Goal: Information Seeking & Learning: Learn about a topic

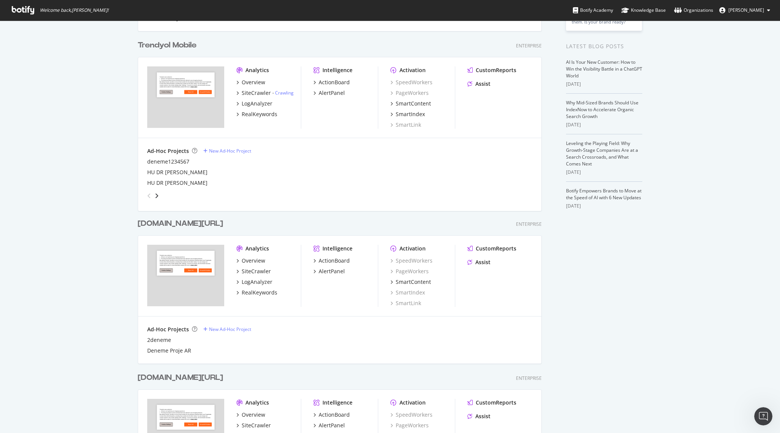
scroll to position [149, 0]
click at [256, 114] on div "RealKeywords" at bounding box center [260, 115] width 36 height 8
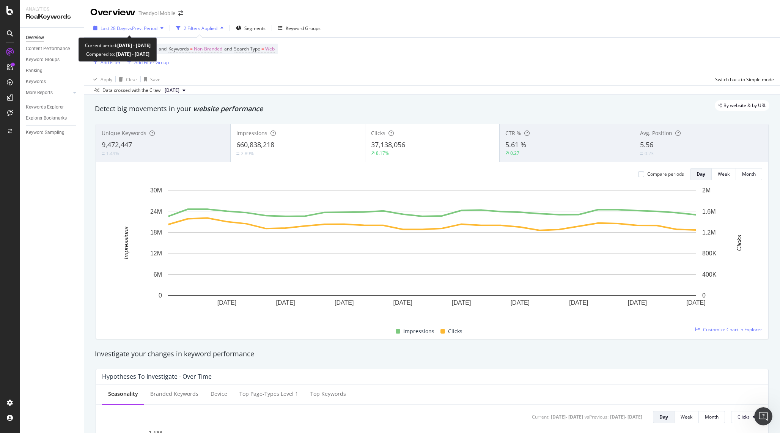
click at [142, 25] on span "vs Prev. Period" at bounding box center [142, 28] width 30 height 6
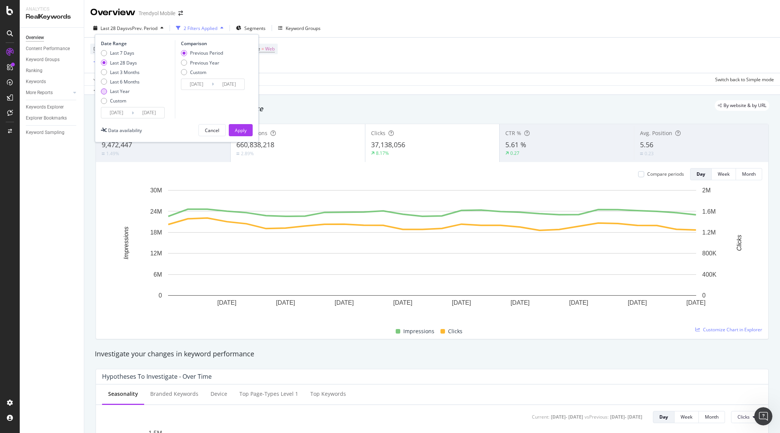
click at [123, 93] on div "Last Year" at bounding box center [120, 91] width 20 height 6
type input "[DATE]"
click at [238, 129] on div "Apply" at bounding box center [241, 130] width 12 height 6
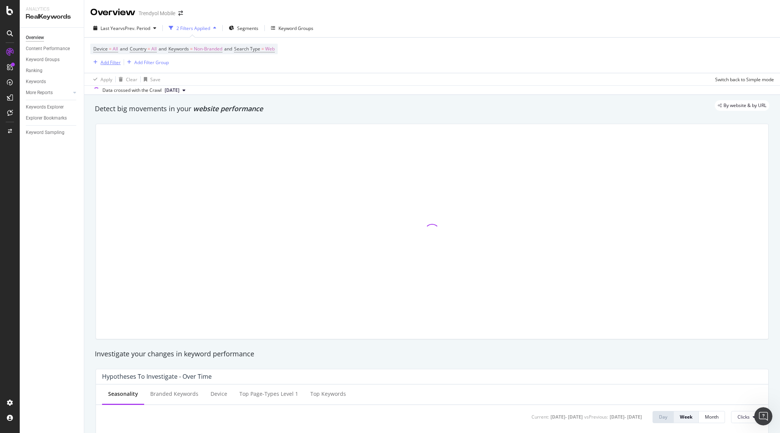
click at [110, 60] on div "Add Filter" at bounding box center [111, 62] width 20 height 6
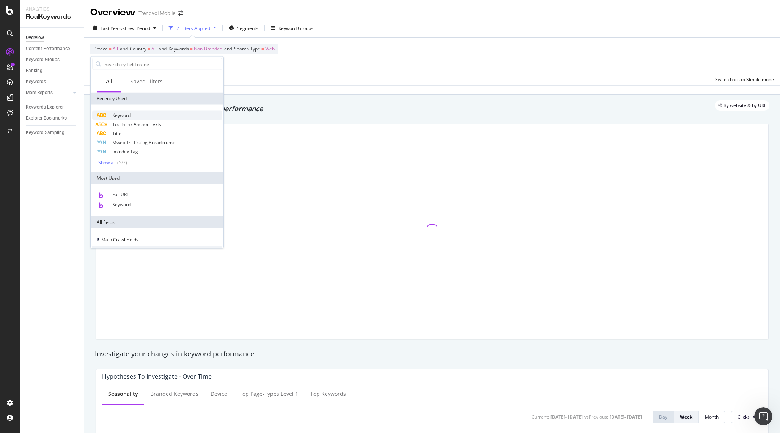
click at [134, 112] on div "Keyword" at bounding box center [157, 115] width 130 height 9
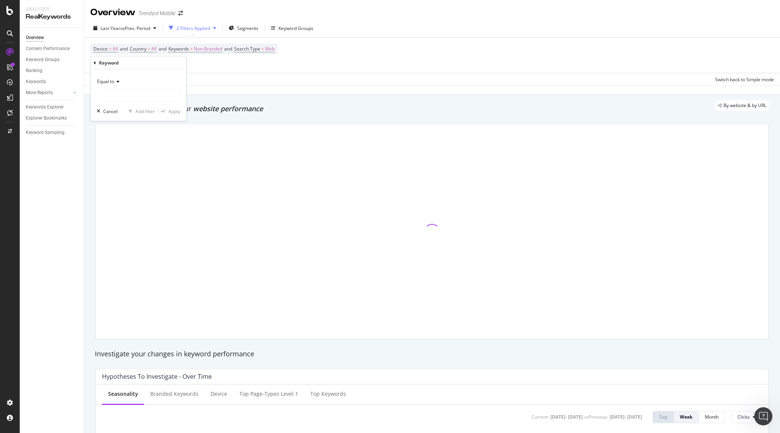
click at [115, 82] on icon at bounding box center [116, 81] width 5 height 5
click at [122, 155] on div "Contains" at bounding box center [139, 156] width 81 height 10
click at [123, 92] on input "text" at bounding box center [138, 95] width 83 height 12
type input "iphone"
click at [176, 109] on div "Apply" at bounding box center [174, 111] width 12 height 6
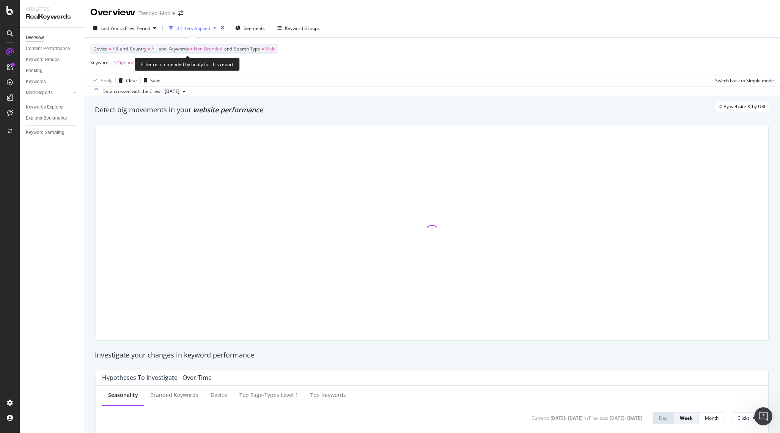
click at [163, 62] on div "Filter recommended by botify for this report" at bounding box center [187, 64] width 105 height 13
click at [277, 69] on div "Device = All and Country = All and Keywords = Non-Branded and Search Type = Web…" at bounding box center [431, 56] width 683 height 36
click at [164, 63] on div "Add Filter" at bounding box center [167, 63] width 20 height 6
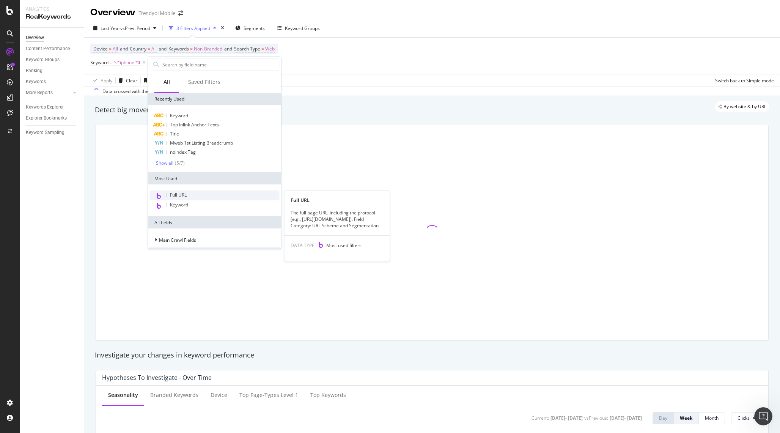
click at [201, 198] on div "Full URL" at bounding box center [215, 195] width 130 height 10
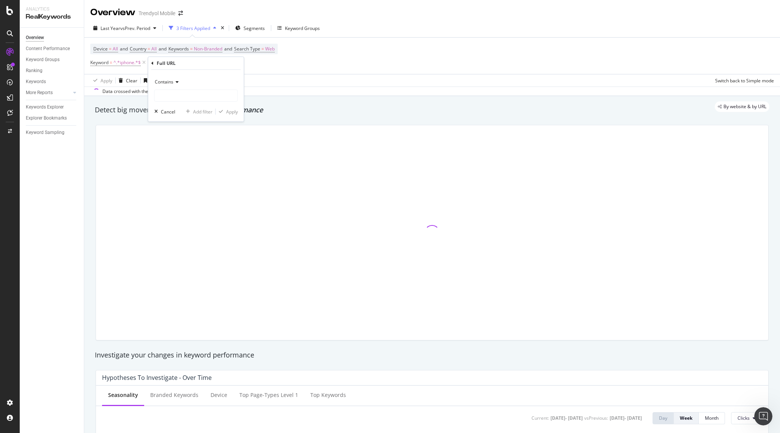
click at [173, 82] on icon at bounding box center [175, 82] width 5 height 5
click at [174, 80] on icon at bounding box center [175, 82] width 5 height 5
click at [174, 165] on span "Doesn't contain" at bounding box center [174, 166] width 33 height 6
click at [176, 96] on input "text" at bounding box center [196, 96] width 83 height 12
type input "pi="
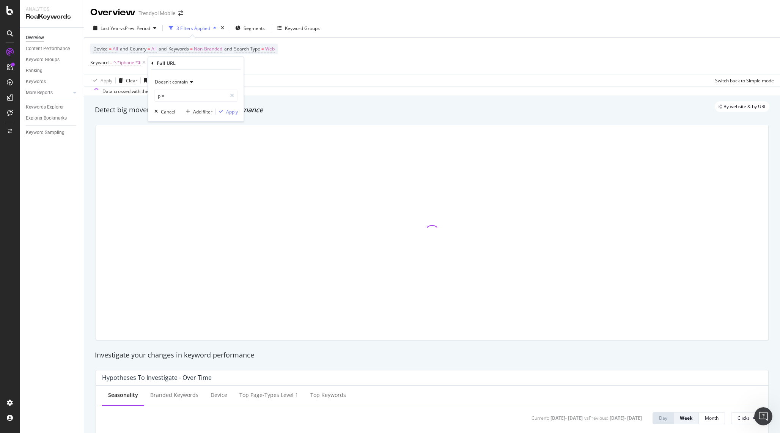
click at [234, 114] on div "Apply" at bounding box center [232, 111] width 12 height 6
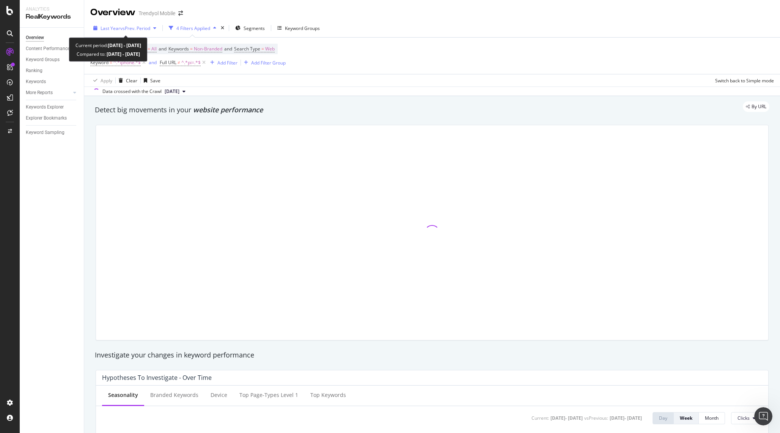
click at [141, 26] on span "vs Prev. Period" at bounding box center [135, 28] width 30 height 6
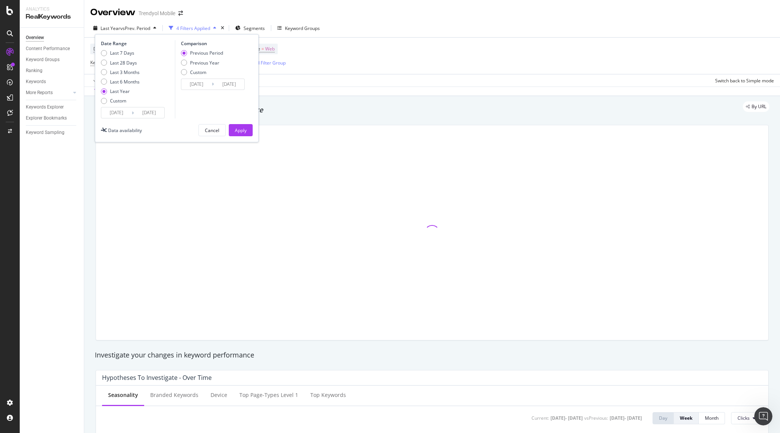
click at [113, 116] on input "[DATE]" at bounding box center [116, 112] width 30 height 11
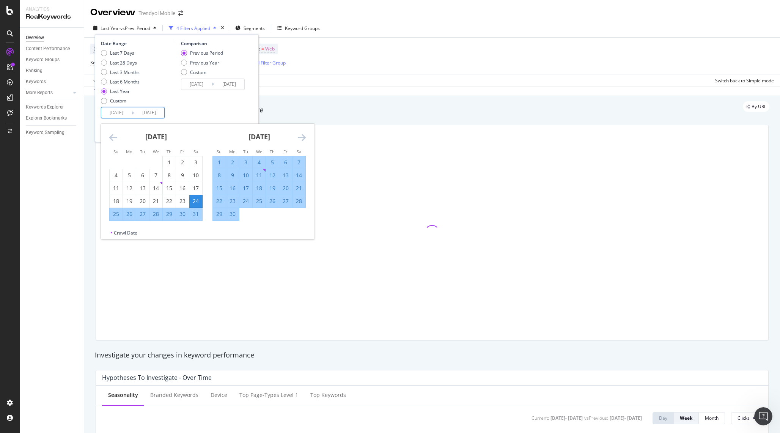
click at [308, 137] on div "[DATE] 1 2 3 4 5 6 7 8 9 10 11 12 13 14 15 16 17 18 19 20 21 22 23 24 25 26 27 …" at bounding box center [258, 172] width 103 height 97
click at [305, 137] on icon "Move forward to switch to the next month." at bounding box center [302, 137] width 8 height 9
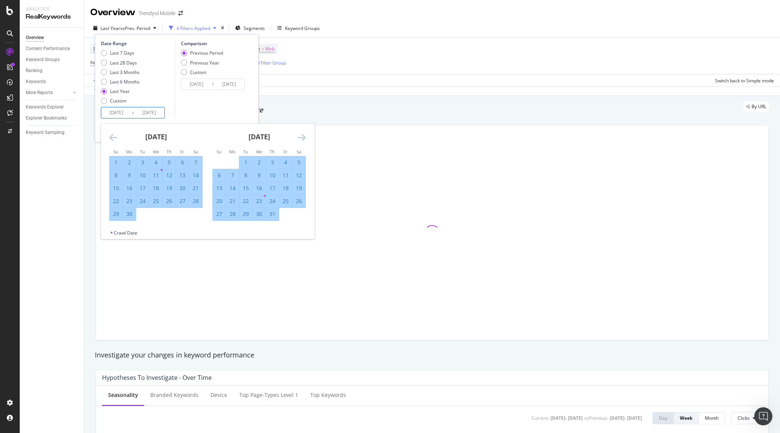
click at [305, 137] on icon "Move forward to switch to the next month." at bounding box center [302, 137] width 8 height 9
click at [118, 140] on div "[DATE]" at bounding box center [155, 140] width 93 height 32
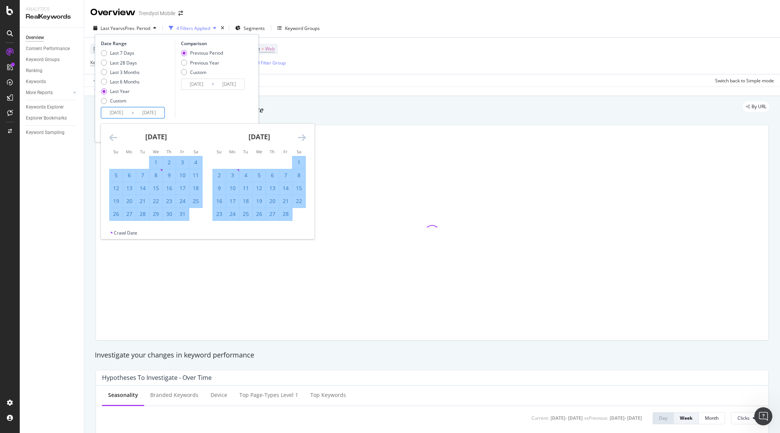
click at [108, 137] on div "[DATE] 1 2 3 4 5 6 7 8 9 10 11 12 13 14 15 16 17 18 19 20 21 22 23 24 25 26 27 …" at bounding box center [155, 172] width 103 height 97
click at [116, 135] on icon "Move backward to switch to the previous month." at bounding box center [113, 137] width 8 height 9
click at [261, 160] on div "1" at bounding box center [259, 163] width 13 height 8
type input "[DATE]"
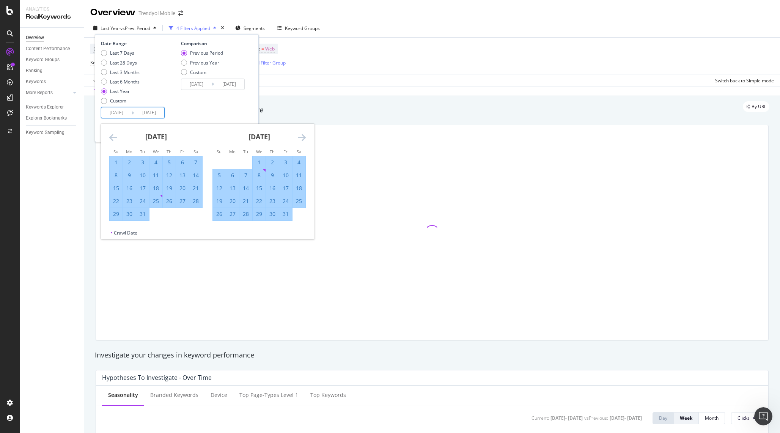
type input "[DATE]"
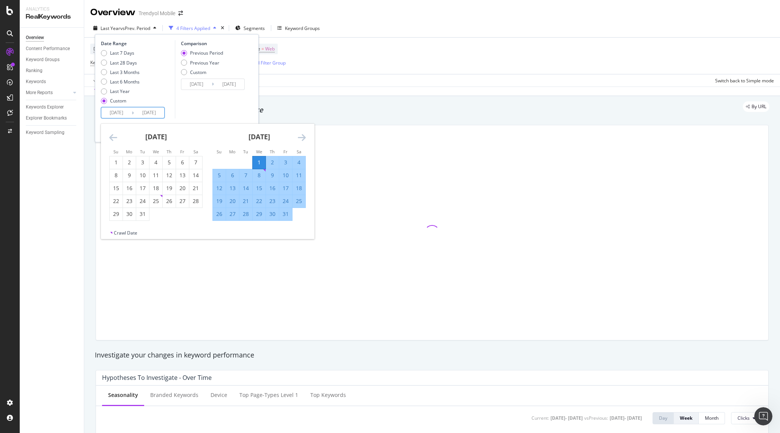
click at [149, 115] on input "[DATE]" at bounding box center [149, 112] width 30 height 11
click at [240, 109] on div "Comparison Previous Period Previous Year Custom [DATE] Navigate forward to inte…" at bounding box center [211, 79] width 72 height 78
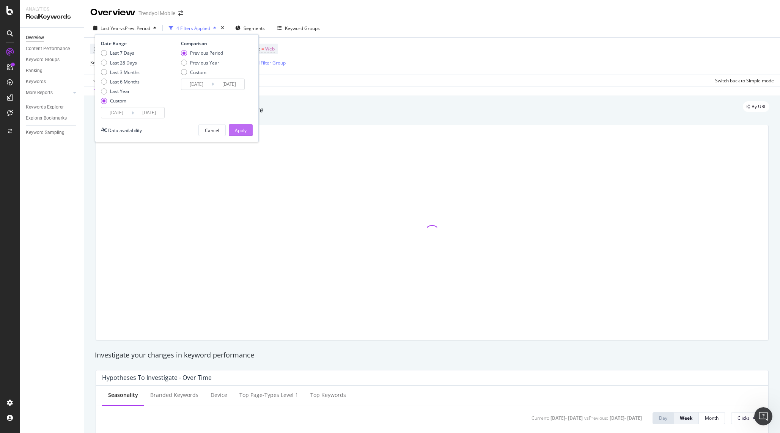
click at [238, 130] on div "Apply" at bounding box center [241, 130] width 12 height 6
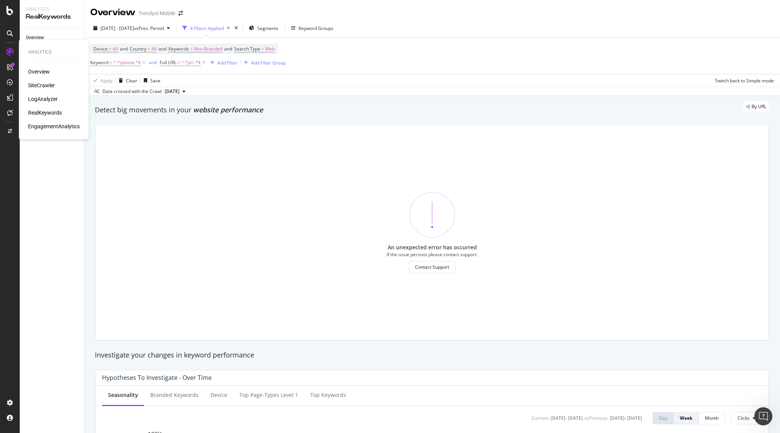
click at [31, 112] on div "RealKeywords" at bounding box center [45, 113] width 34 height 8
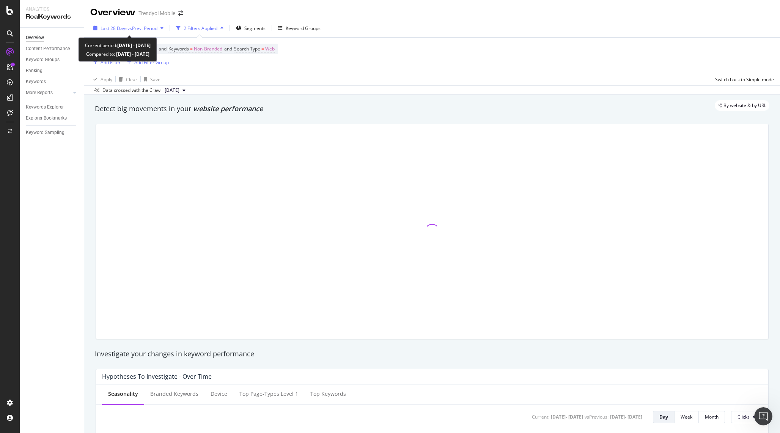
click at [151, 34] on div "Last 28 Days vs Prev. Period" at bounding box center [128, 27] width 76 height 11
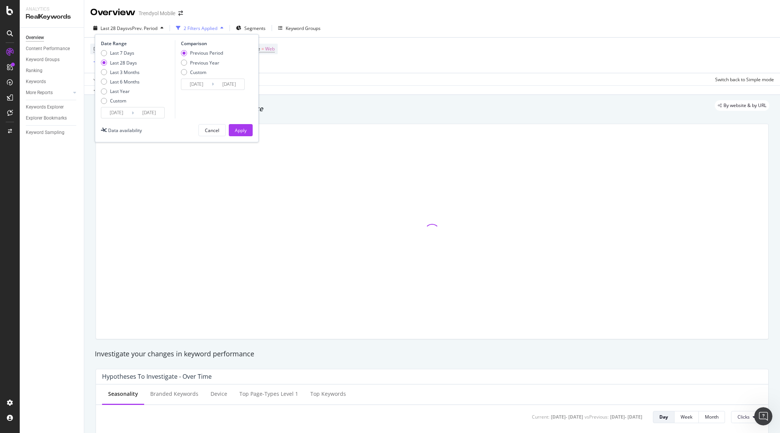
click at [350, 52] on div "Device = All and Country = All and Keywords = Non-Branded and Search Type = Web…" at bounding box center [431, 55] width 683 height 35
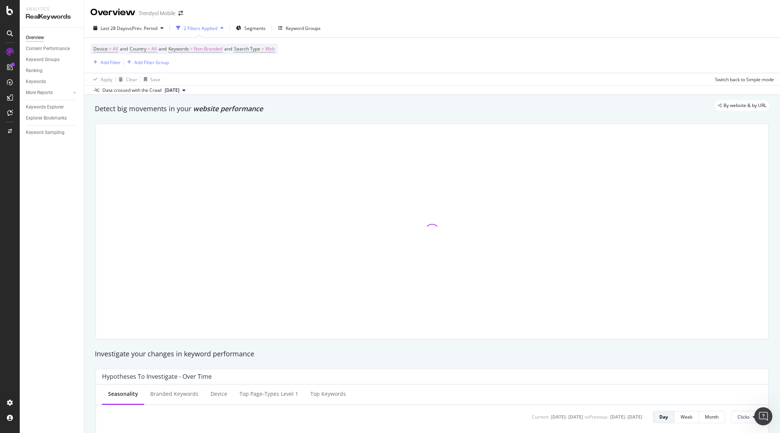
click at [349, 42] on div "Device = All and Country = All and Keywords = Non-Branded and Search Type = Web…" at bounding box center [431, 55] width 683 height 35
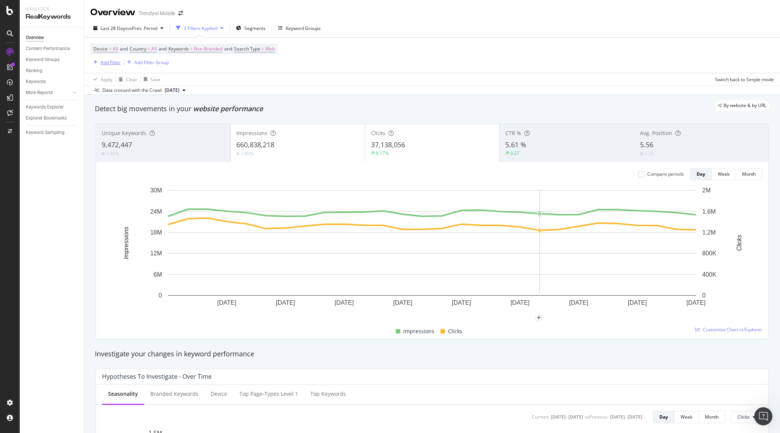
click at [110, 64] on div "Add Filter" at bounding box center [111, 62] width 20 height 6
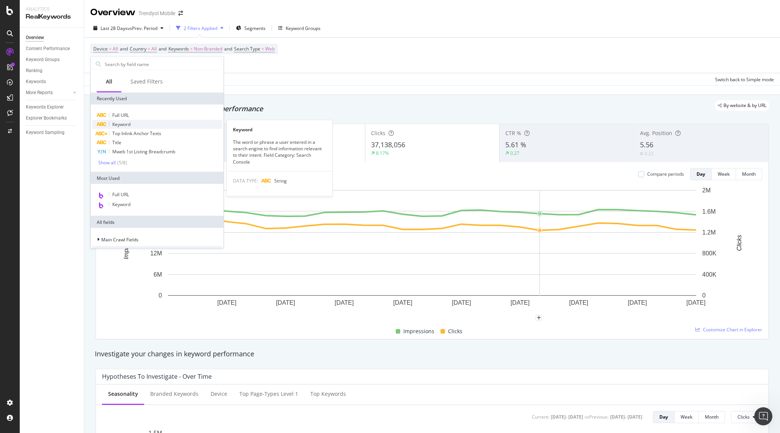
click at [127, 124] on span "Keyword" at bounding box center [121, 124] width 18 height 6
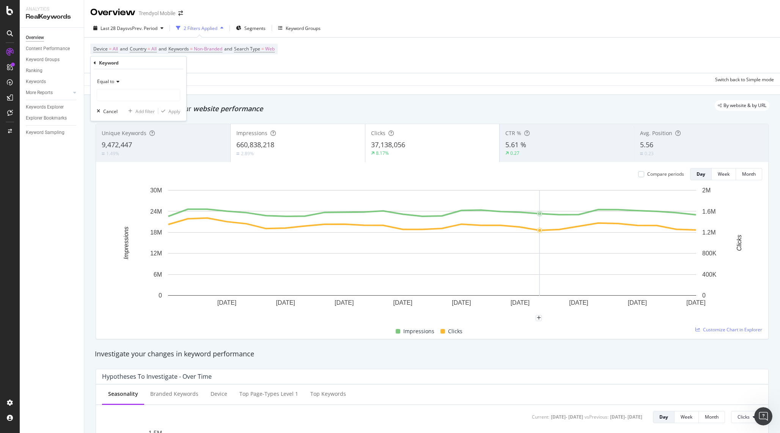
click at [104, 80] on span "Equal to" at bounding box center [105, 81] width 17 height 6
click at [119, 159] on div "Contains" at bounding box center [139, 156] width 81 height 10
click at [125, 91] on input "text" at bounding box center [138, 95] width 83 height 12
type input "iphone"
click at [170, 112] on div "Apply" at bounding box center [174, 111] width 12 height 6
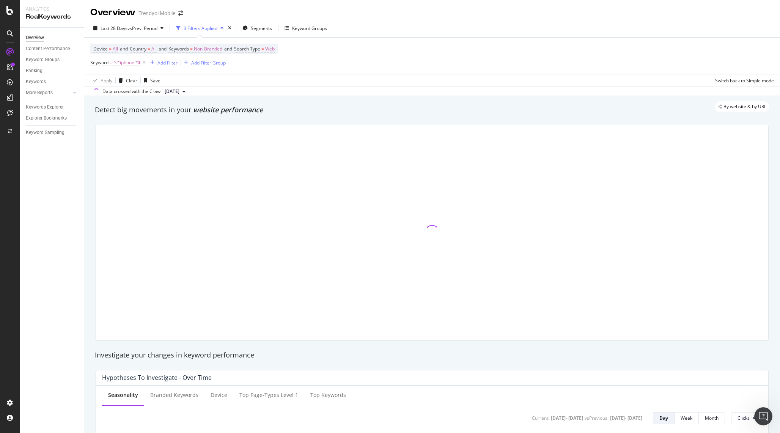
click at [168, 63] on div "Add Filter" at bounding box center [167, 63] width 20 height 6
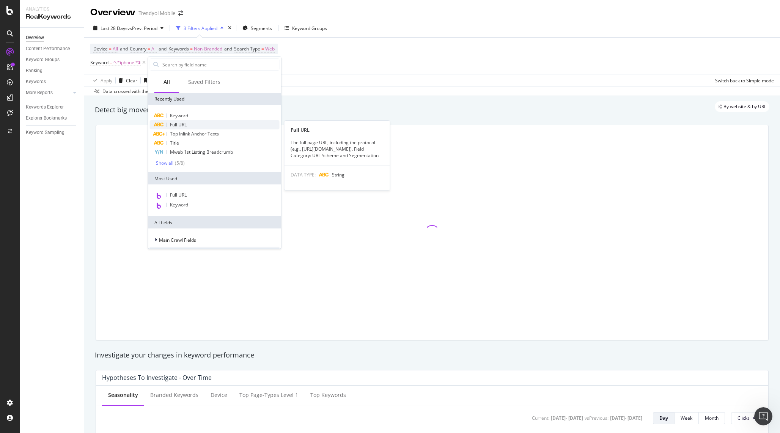
click at [195, 124] on div "Full URL" at bounding box center [215, 124] width 130 height 9
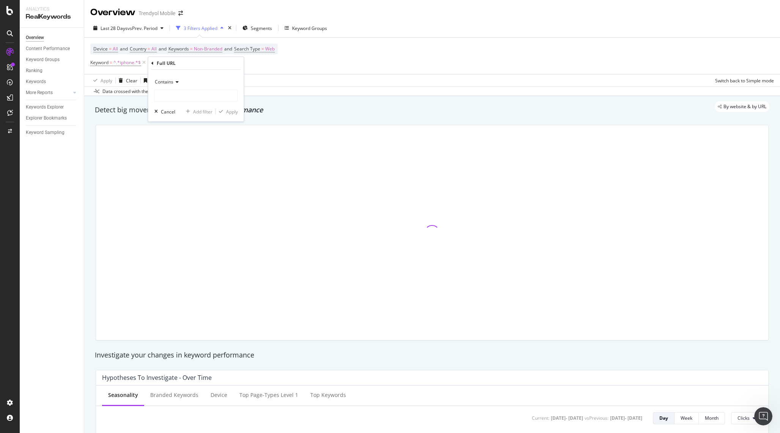
click at [178, 80] on icon at bounding box center [175, 82] width 5 height 5
click at [162, 77] on div "Contains" at bounding box center [195, 82] width 83 height 12
click at [190, 167] on span "Doesn't contain" at bounding box center [174, 166] width 33 height 6
click at [192, 96] on input "text" at bounding box center [196, 96] width 83 height 12
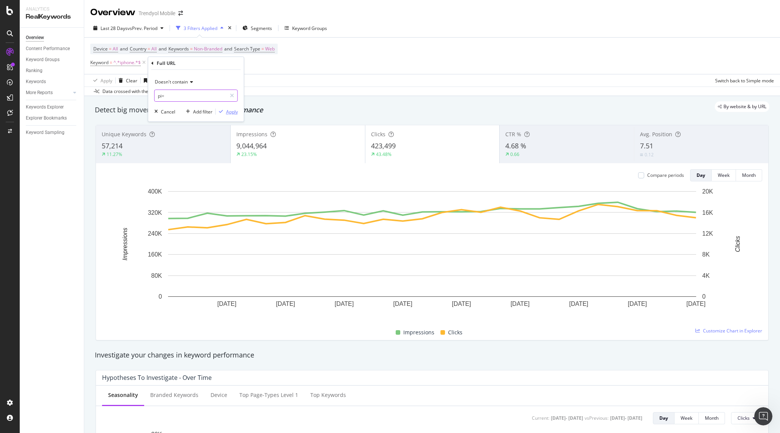
type input "pi="
click at [231, 111] on div "Apply" at bounding box center [232, 111] width 12 height 6
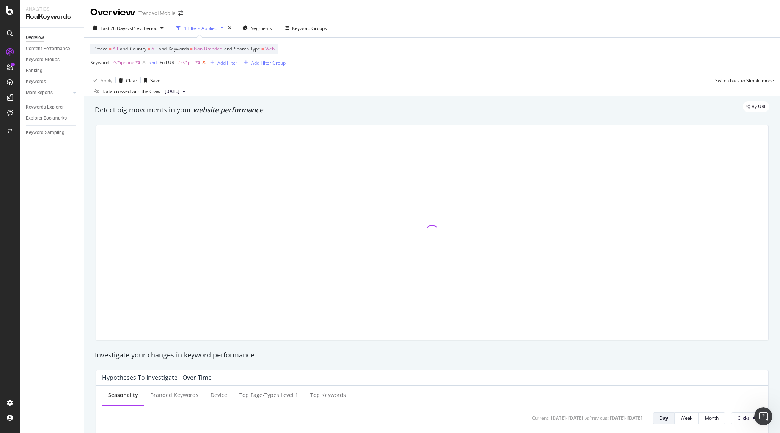
click at [205, 62] on icon at bounding box center [204, 63] width 6 height 8
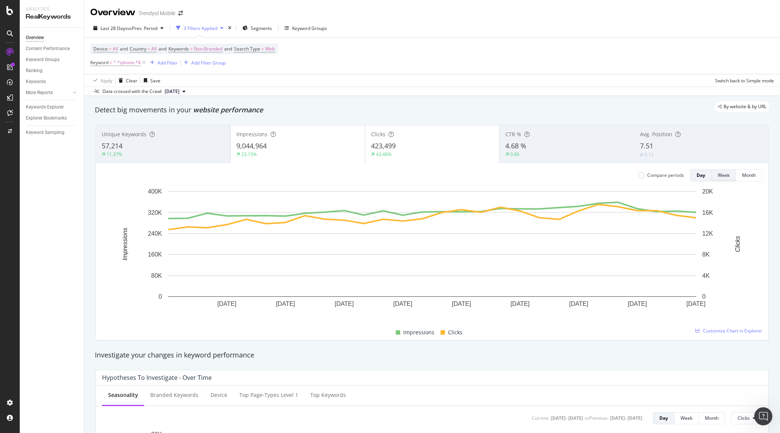
click at [724, 178] on div "Week" at bounding box center [724, 175] width 12 height 6
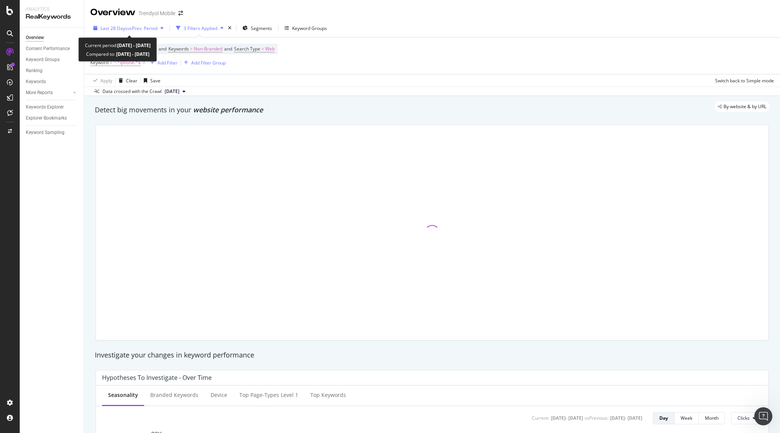
click at [154, 29] on span "vs Prev. Period" at bounding box center [142, 28] width 30 height 6
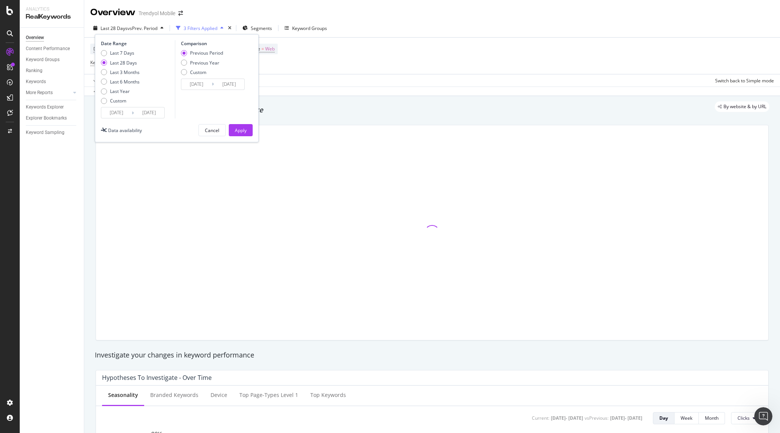
click at [116, 116] on input "[DATE]" at bounding box center [116, 112] width 30 height 11
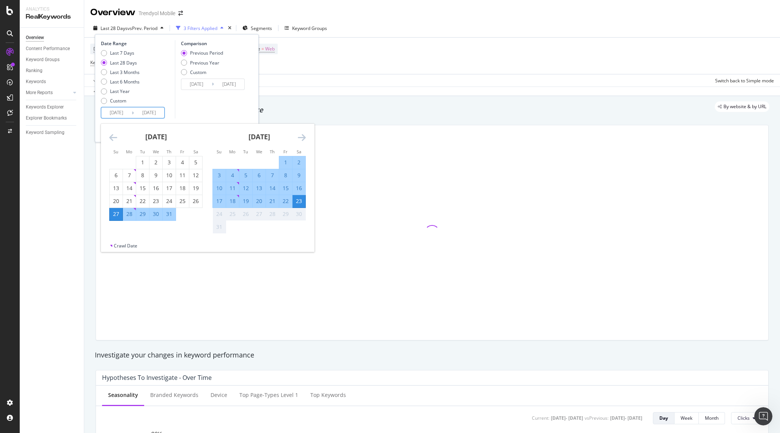
click at [114, 140] on icon "Move backward to switch to the previous month." at bounding box center [113, 137] width 8 height 9
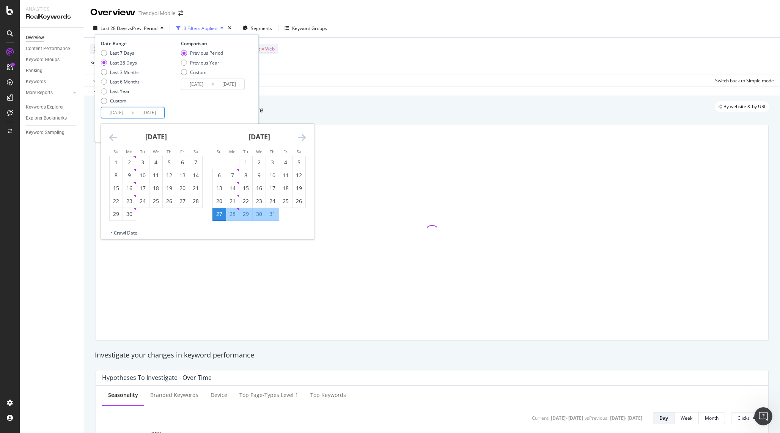
click at [114, 140] on icon "Move backward to switch to the previous month." at bounding box center [113, 137] width 8 height 9
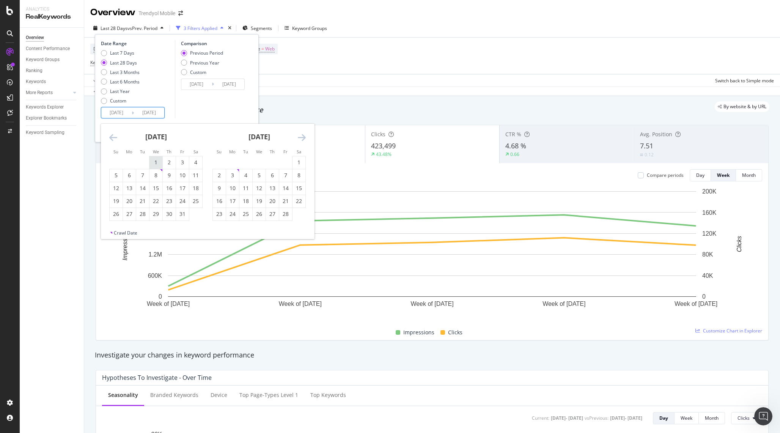
click at [154, 162] on div "1" at bounding box center [155, 163] width 13 height 8
type input "[DATE]"
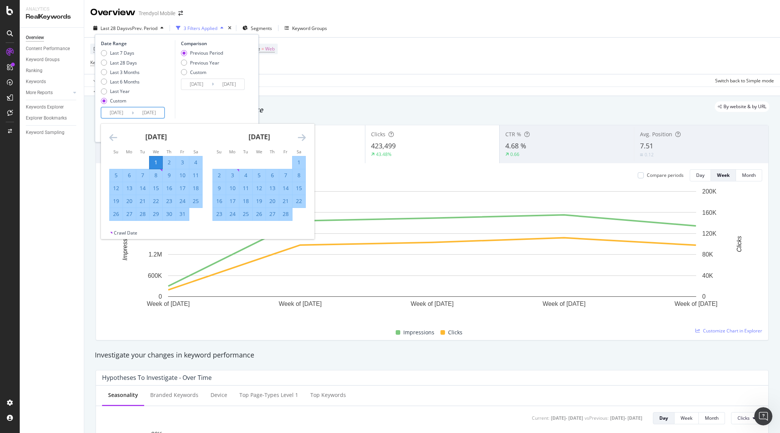
click at [319, 77] on div "Apply Clear Save Switch back to Simple mode" at bounding box center [432, 80] width 696 height 13
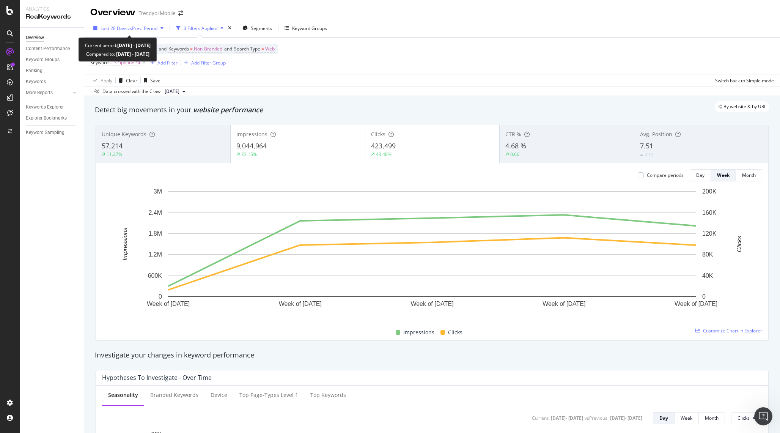
click at [118, 30] on span "Last 28 Days" at bounding box center [114, 28] width 27 height 6
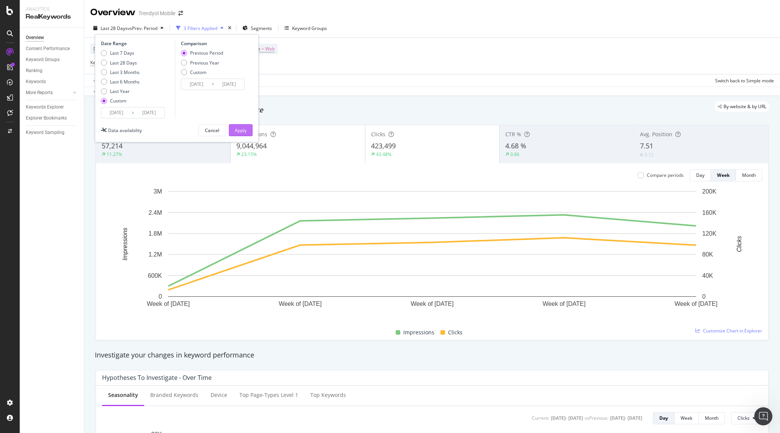
click at [238, 133] on div "Apply" at bounding box center [241, 130] width 12 height 6
